Goal: Manage account settings

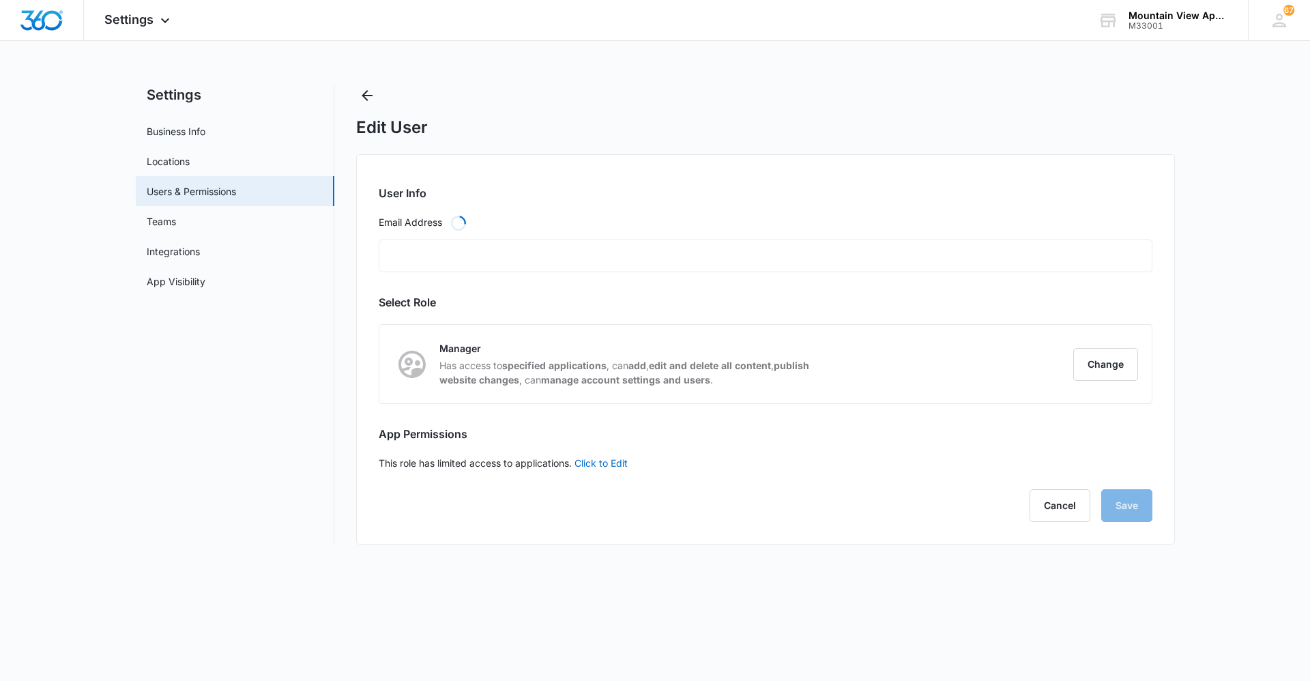
type input "mvassist@vintage-corp.com"
click at [150, 15] on span "Settings" at bounding box center [128, 19] width 49 height 14
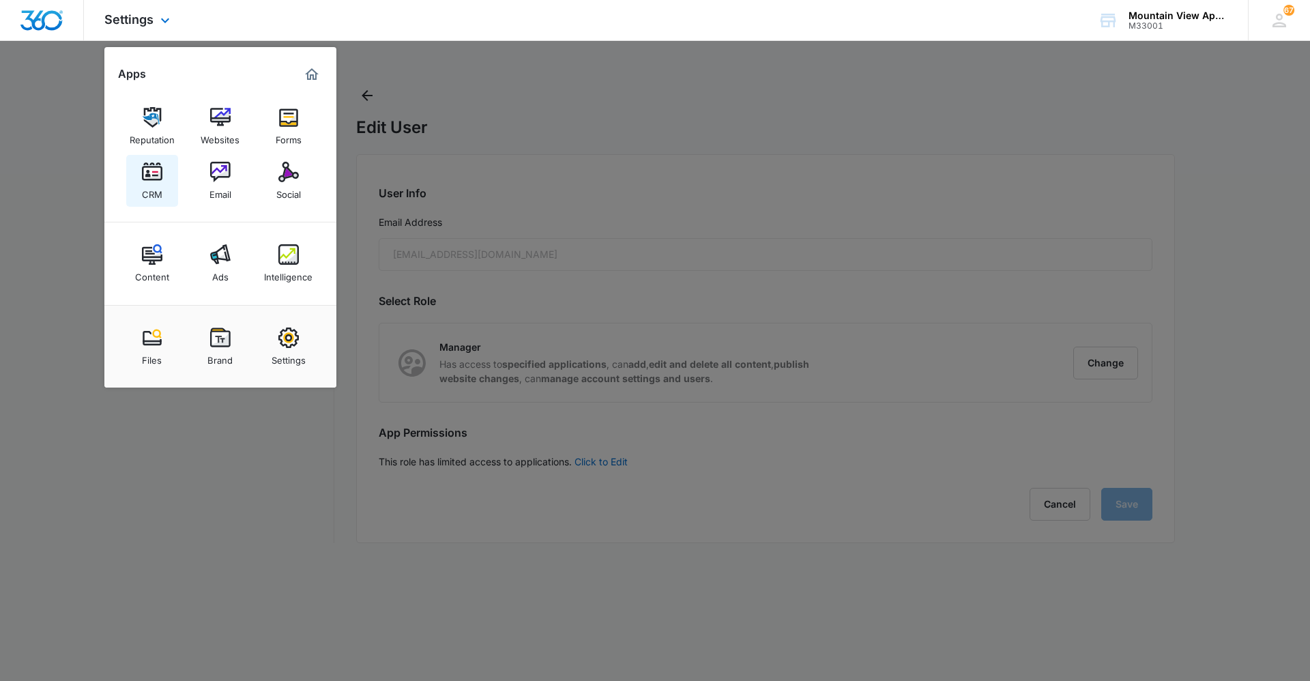
click at [149, 171] on img at bounding box center [152, 172] width 20 height 20
